Goal: Task Accomplishment & Management: Manage account settings

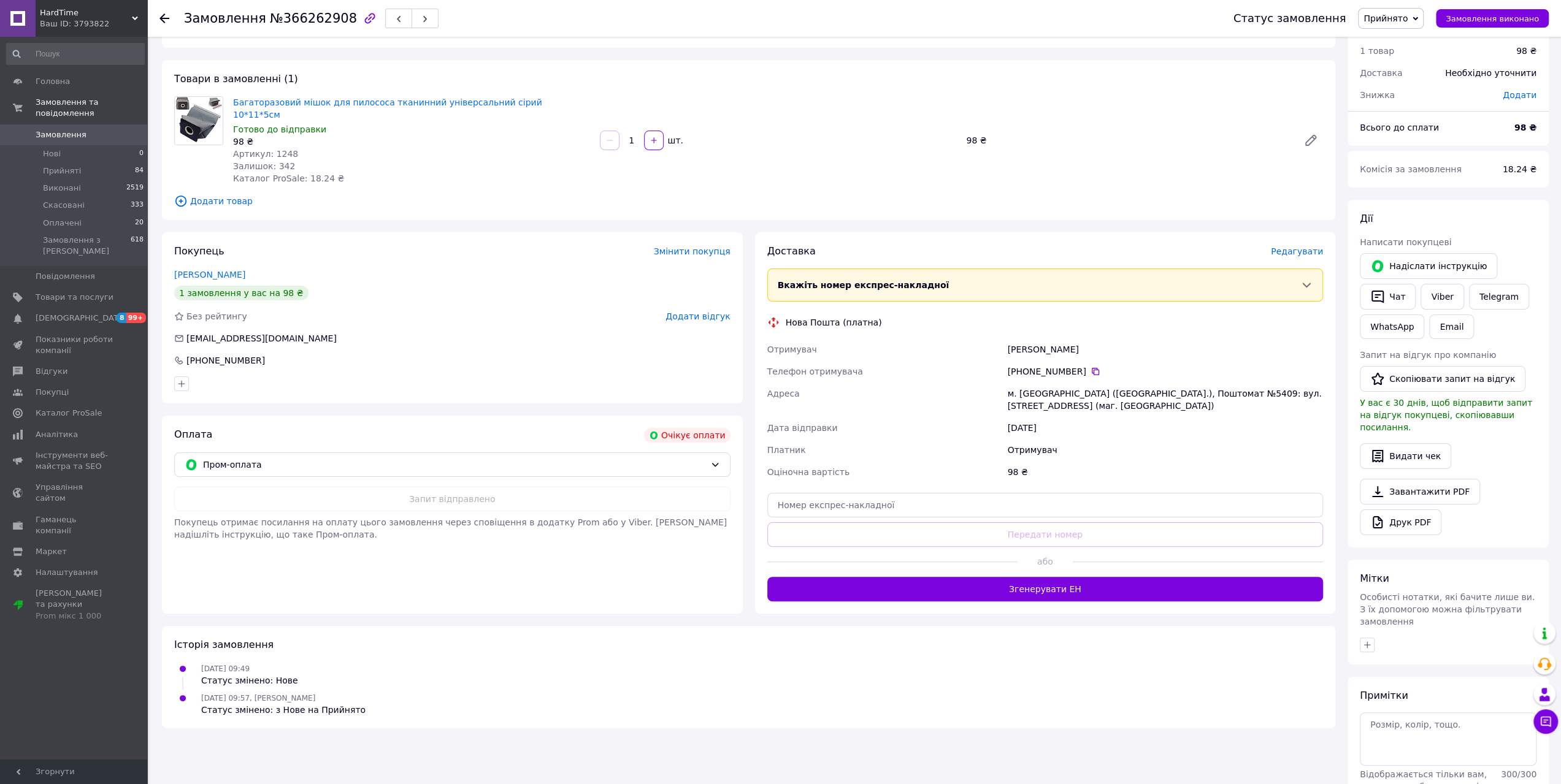
scroll to position [80, 0]
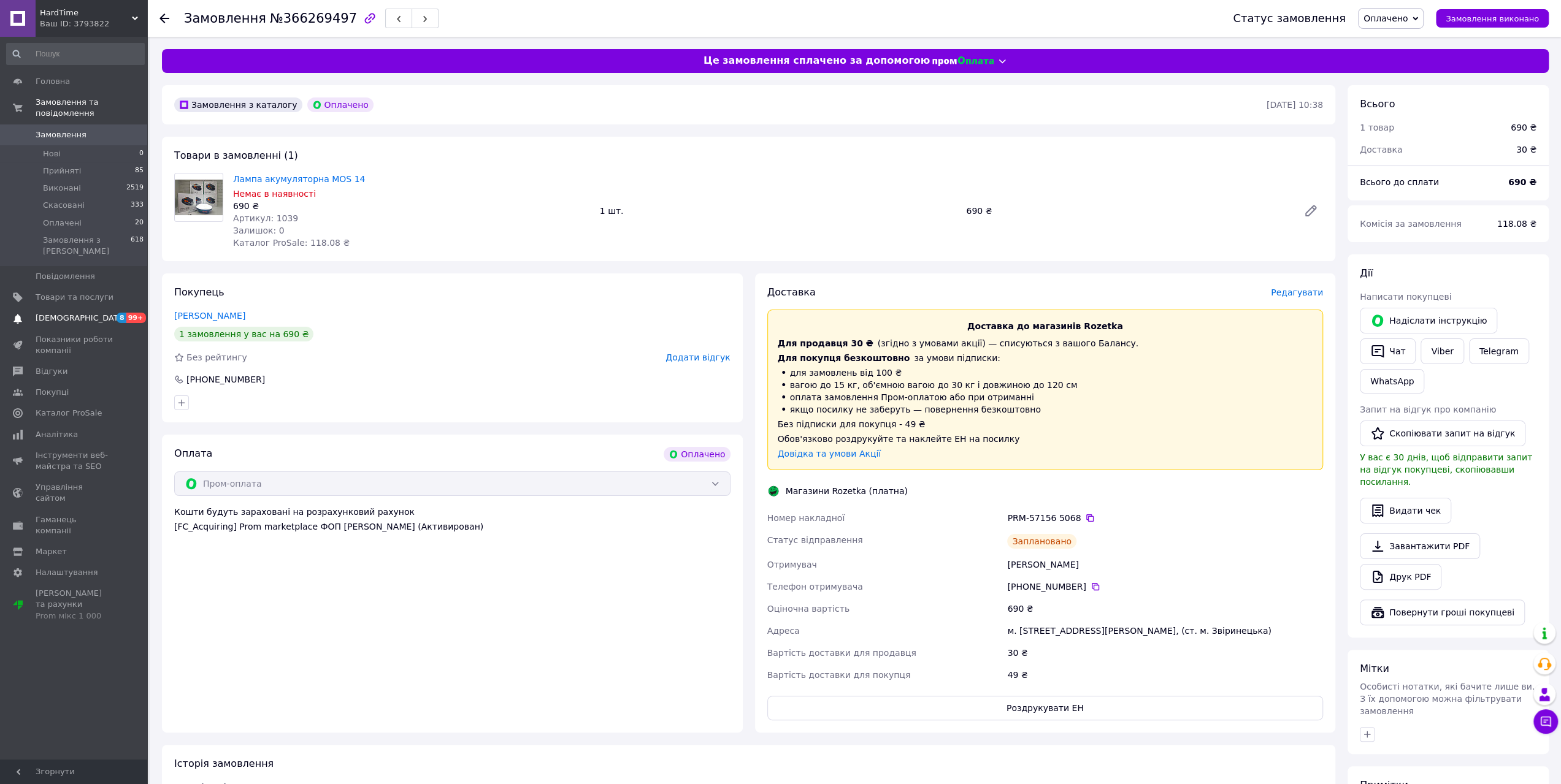
click at [74, 308] on link "Сповіщення 8 99+" at bounding box center [75, 318] width 151 height 21
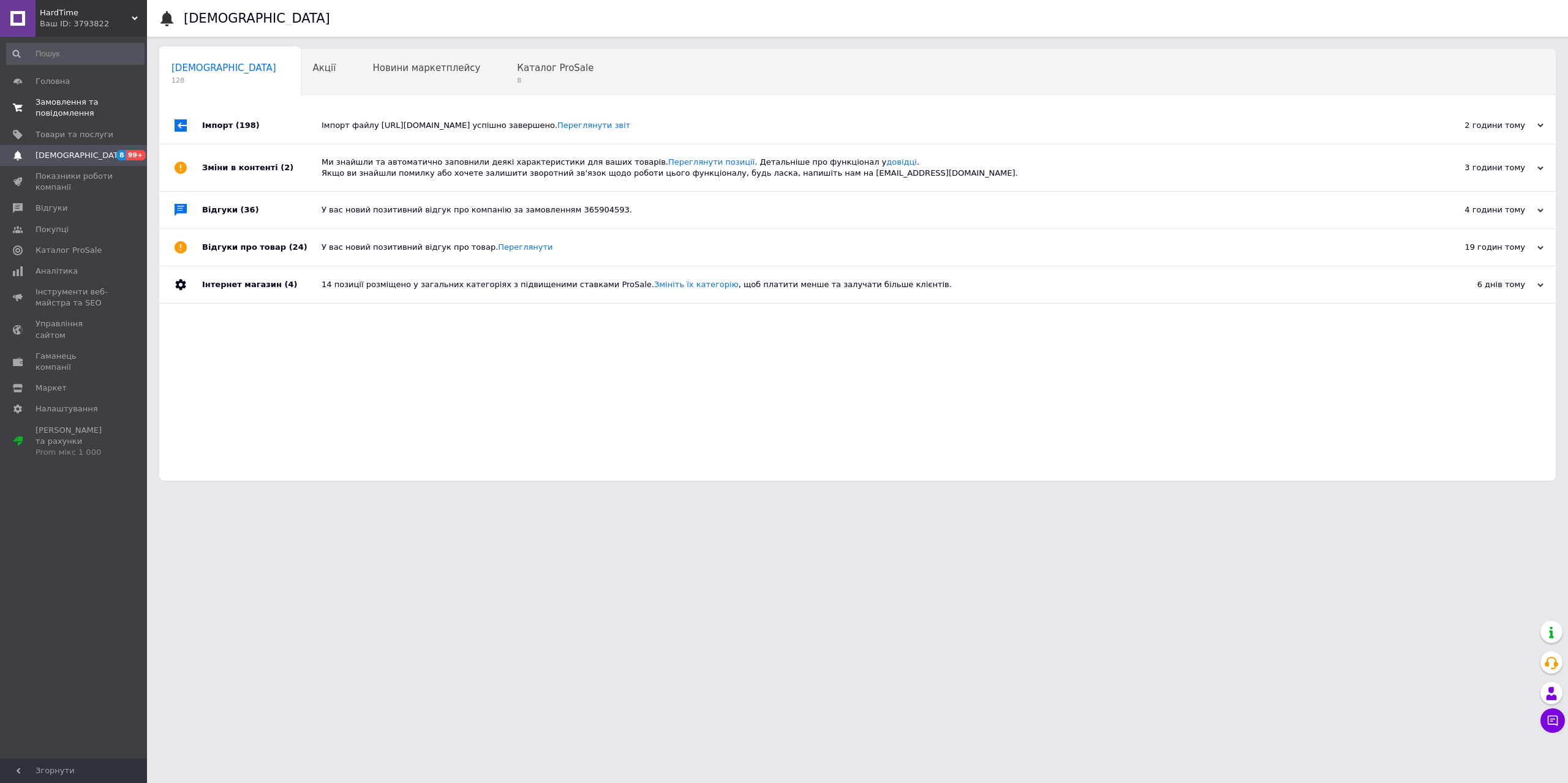
click at [90, 101] on span "Замовлення та повідомлення" at bounding box center [74, 108] width 78 height 22
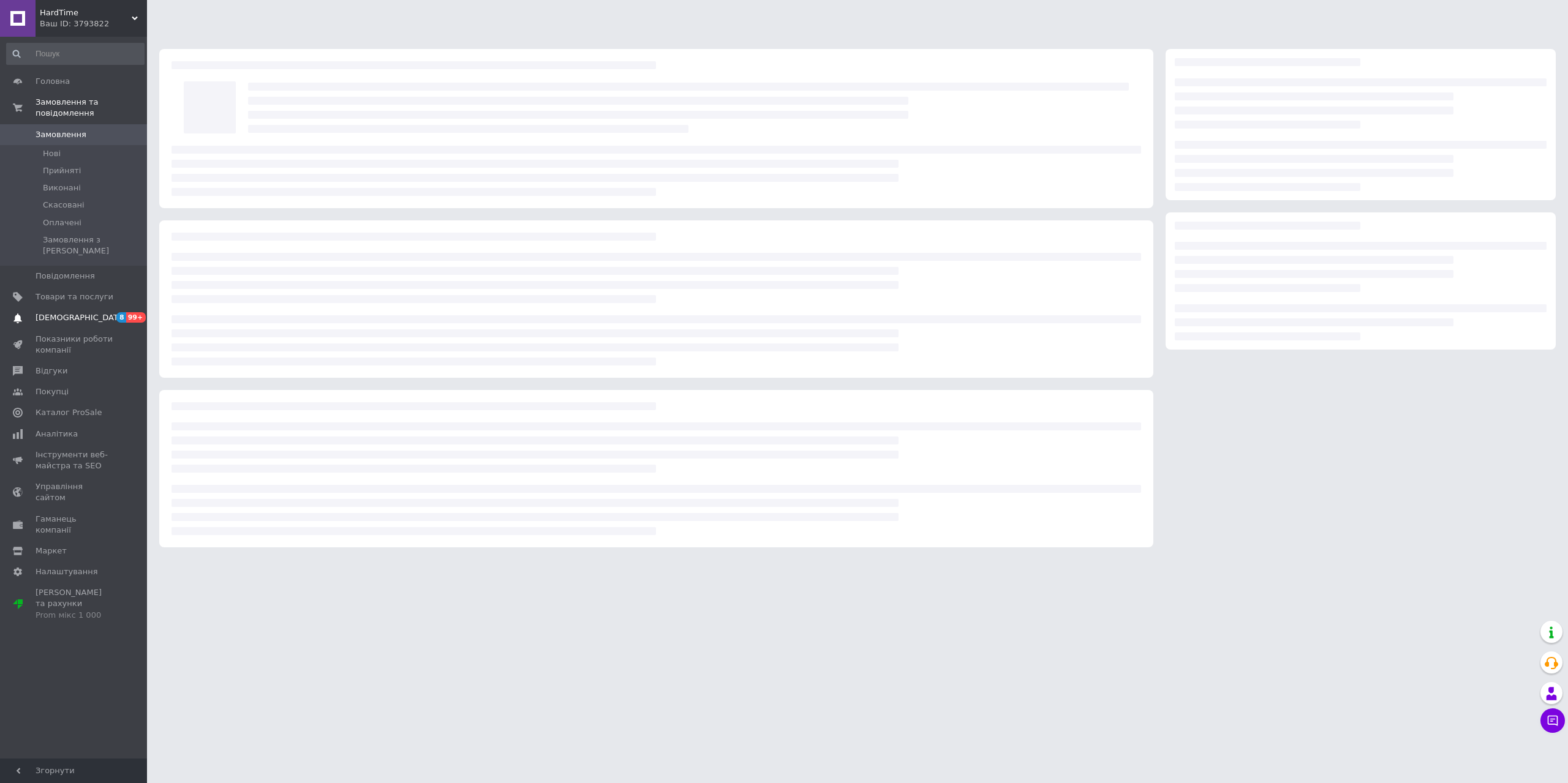
click at [77, 313] on span "[DEMOGRAPHIC_DATA]" at bounding box center [81, 318] width 91 height 11
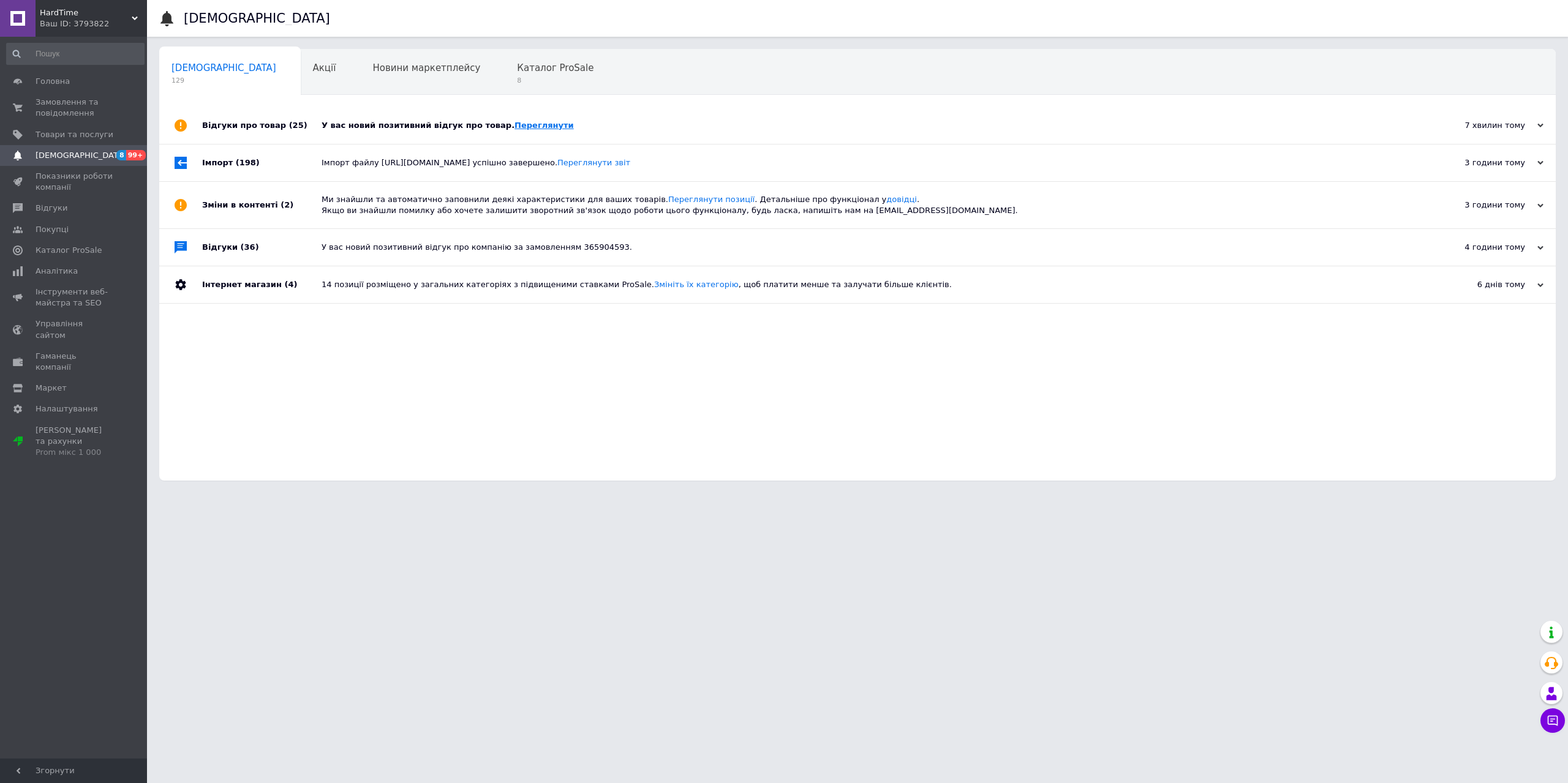
click at [515, 126] on link "Переглянути" at bounding box center [544, 125] width 59 height 9
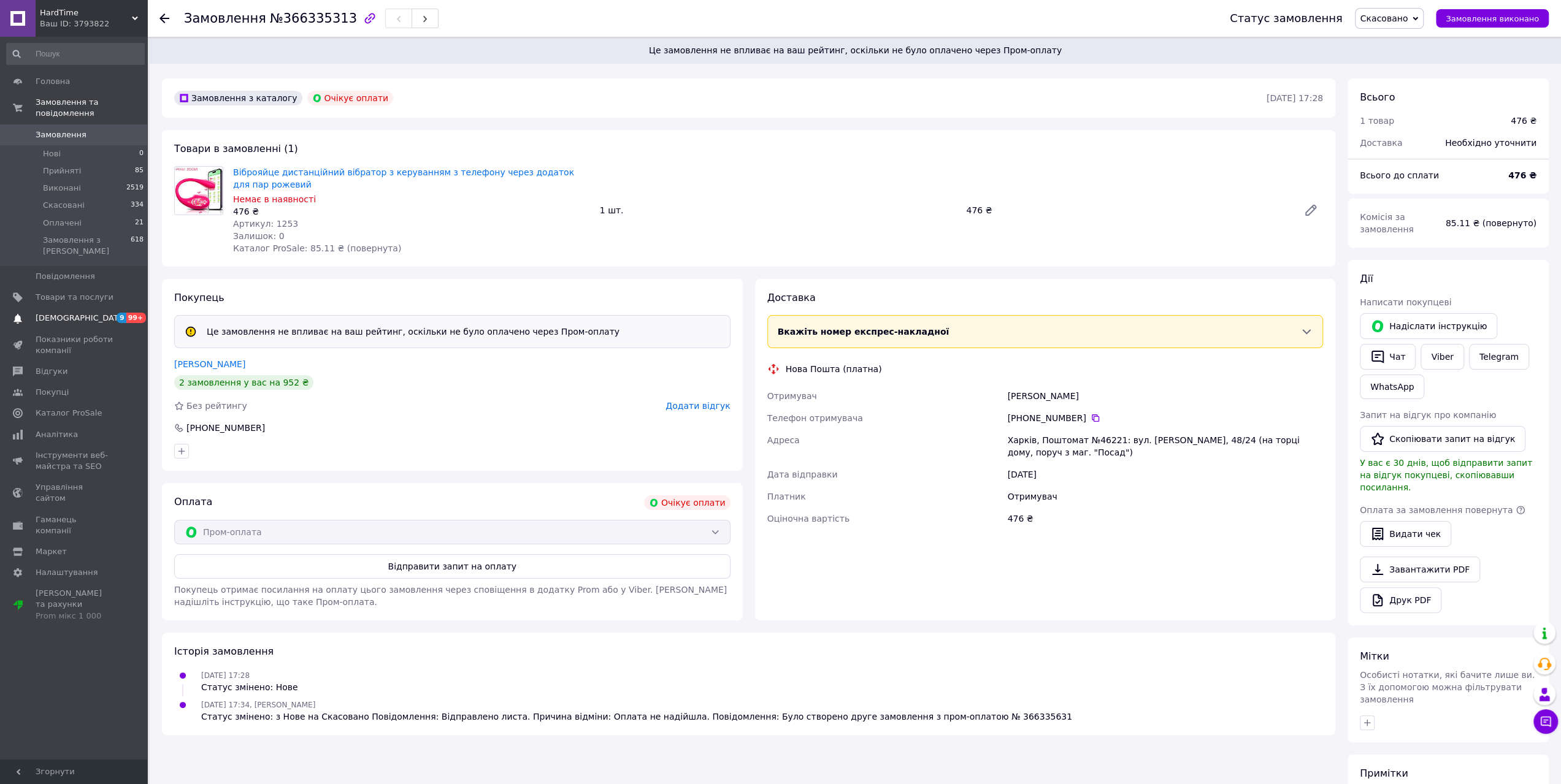
click at [72, 313] on span "[DEMOGRAPHIC_DATA]" at bounding box center [81, 318] width 91 height 11
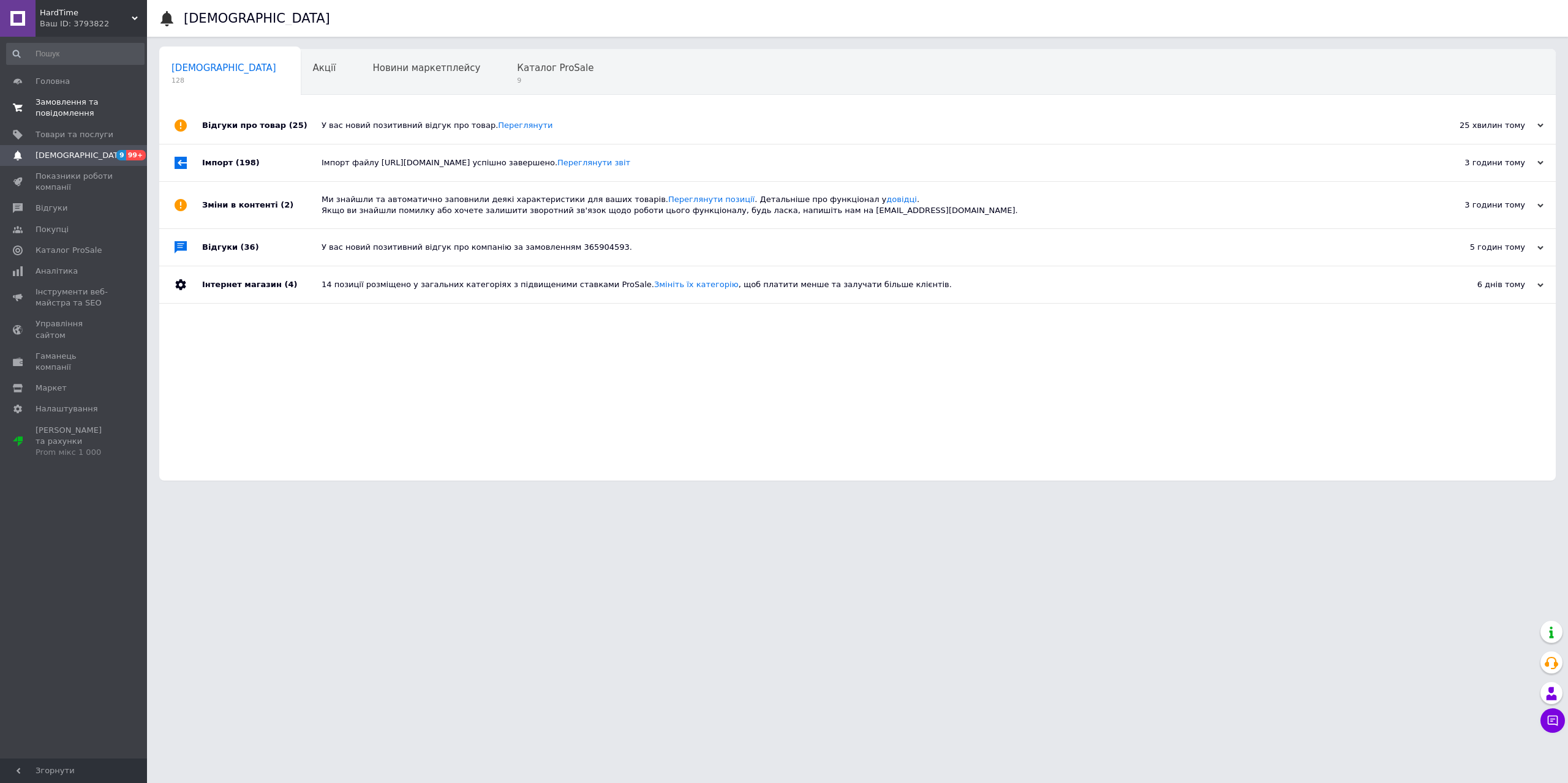
click at [70, 110] on span "Замовлення та повідомлення" at bounding box center [74, 108] width 78 height 22
